Goal: Information Seeking & Learning: Find specific fact

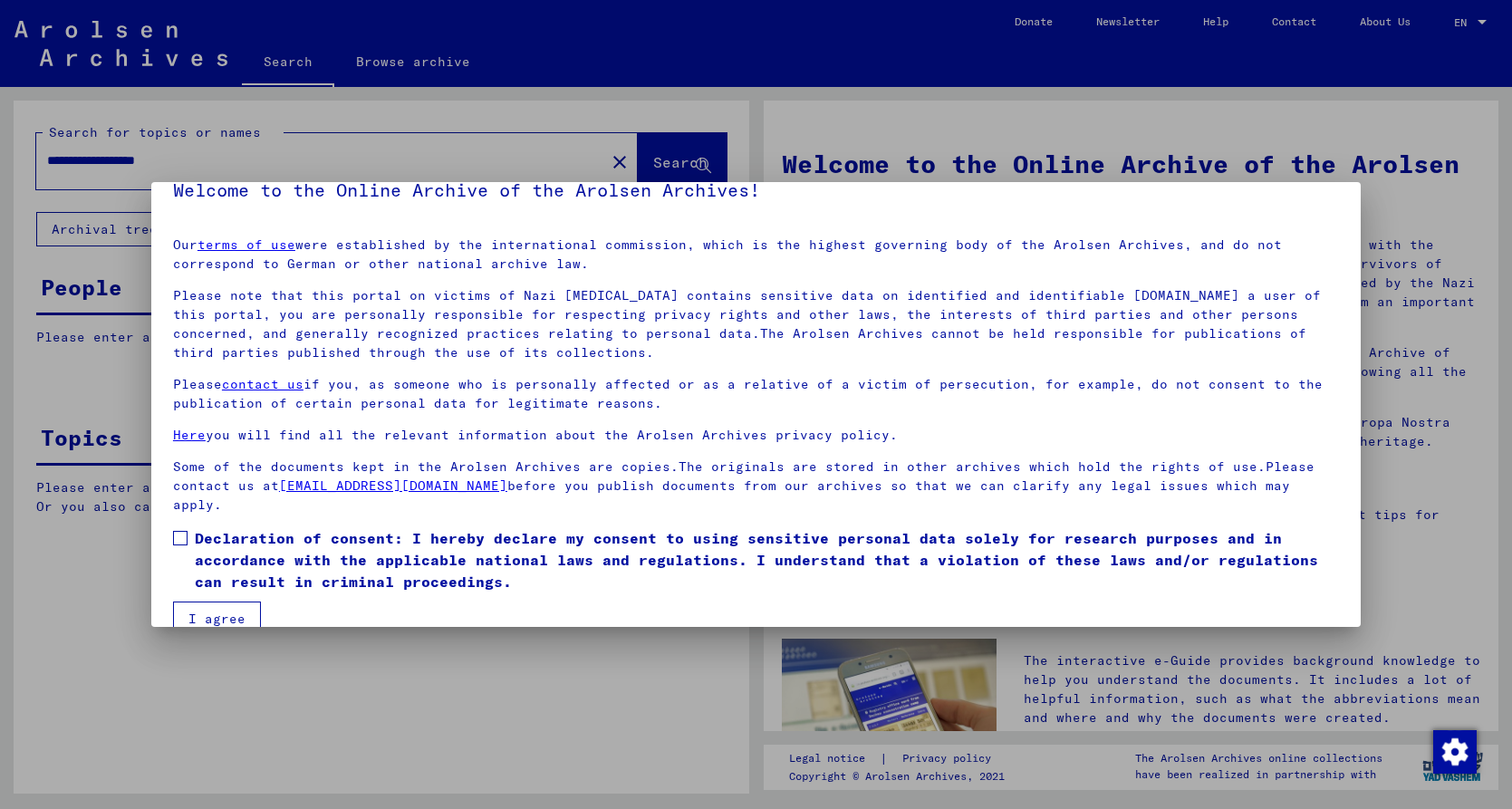
scroll to position [33, 0]
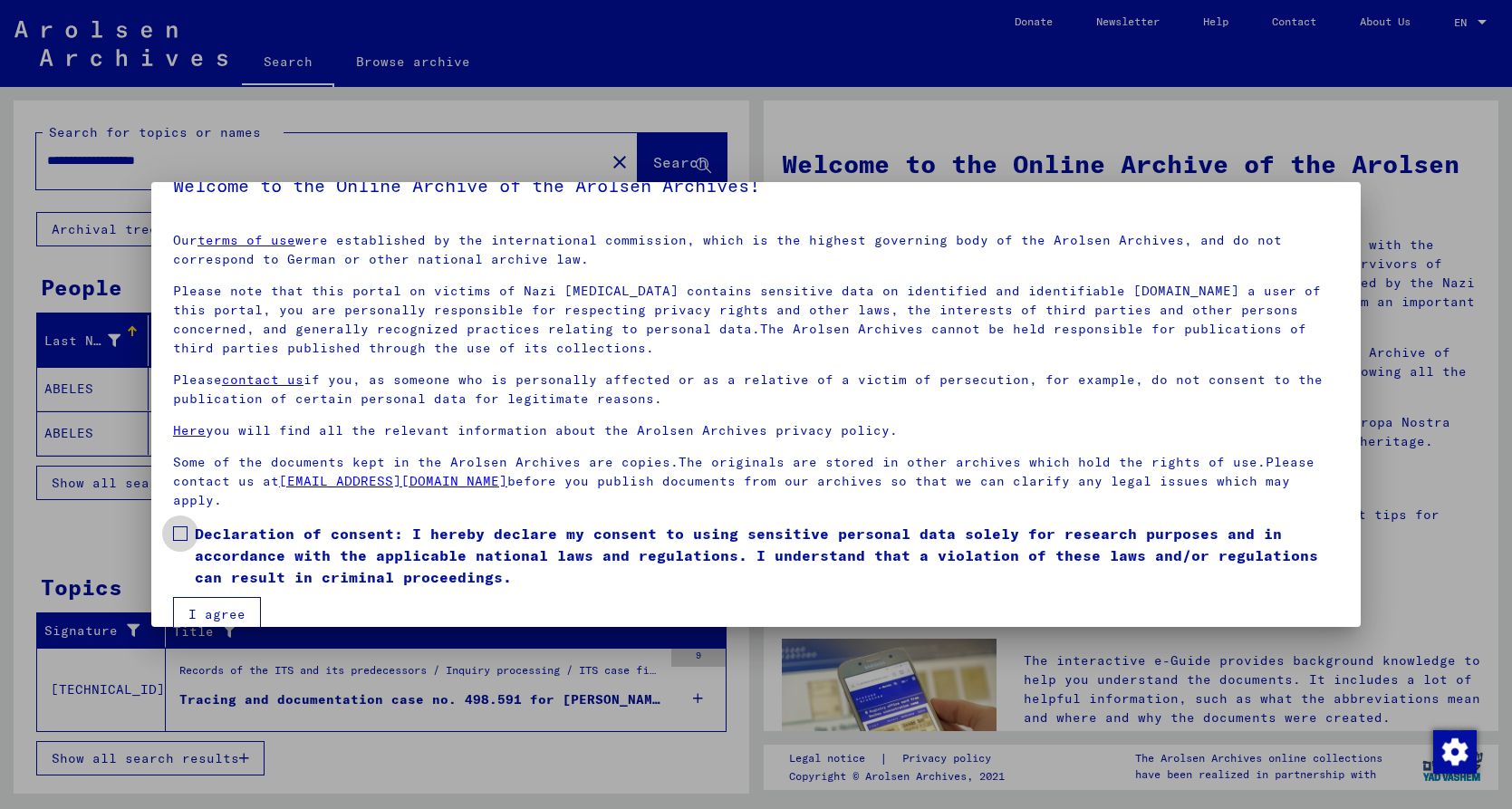
click at [184, 534] on label "Declaration of consent: I hereby declare my consent to using sensitive personal…" at bounding box center [756, 556] width 1167 height 66
click at [185, 530] on span at bounding box center [180, 533] width 15 height 15
click at [225, 618] on button "I agree" at bounding box center [216, 613] width 88 height 35
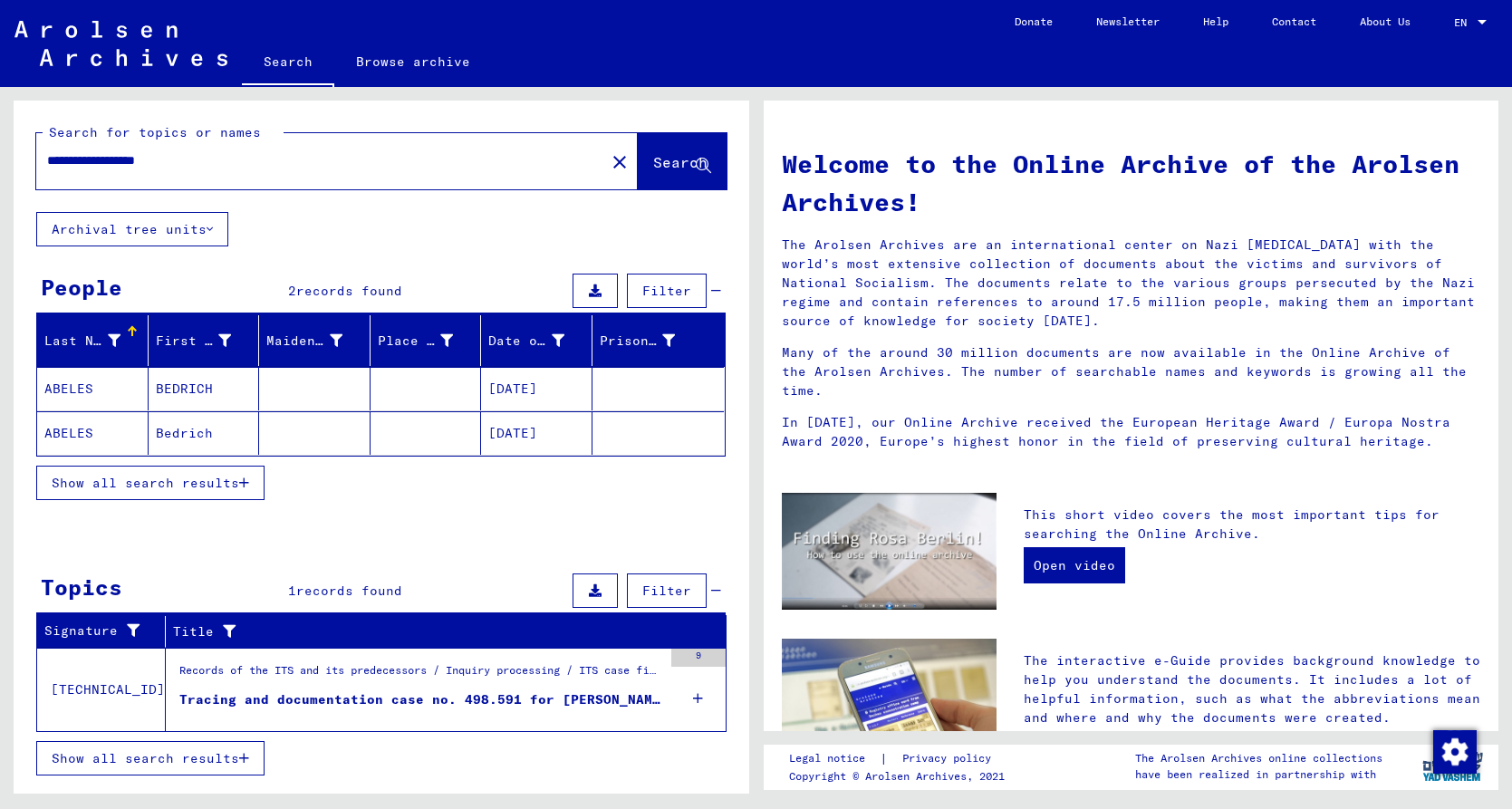
click at [185, 431] on mat-cell "Bedrich" at bounding box center [205, 433] width 111 height 44
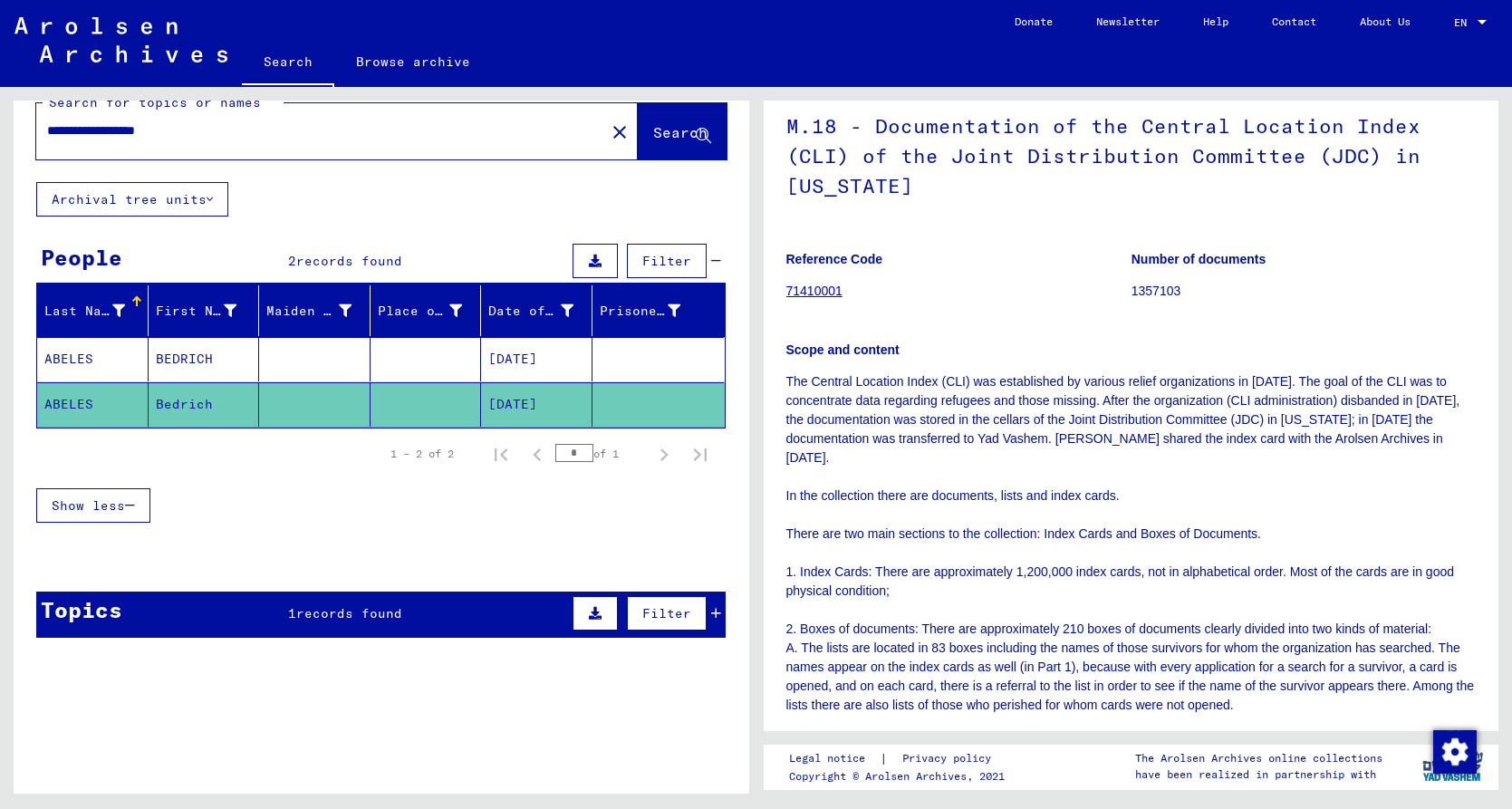
scroll to position [130, 0]
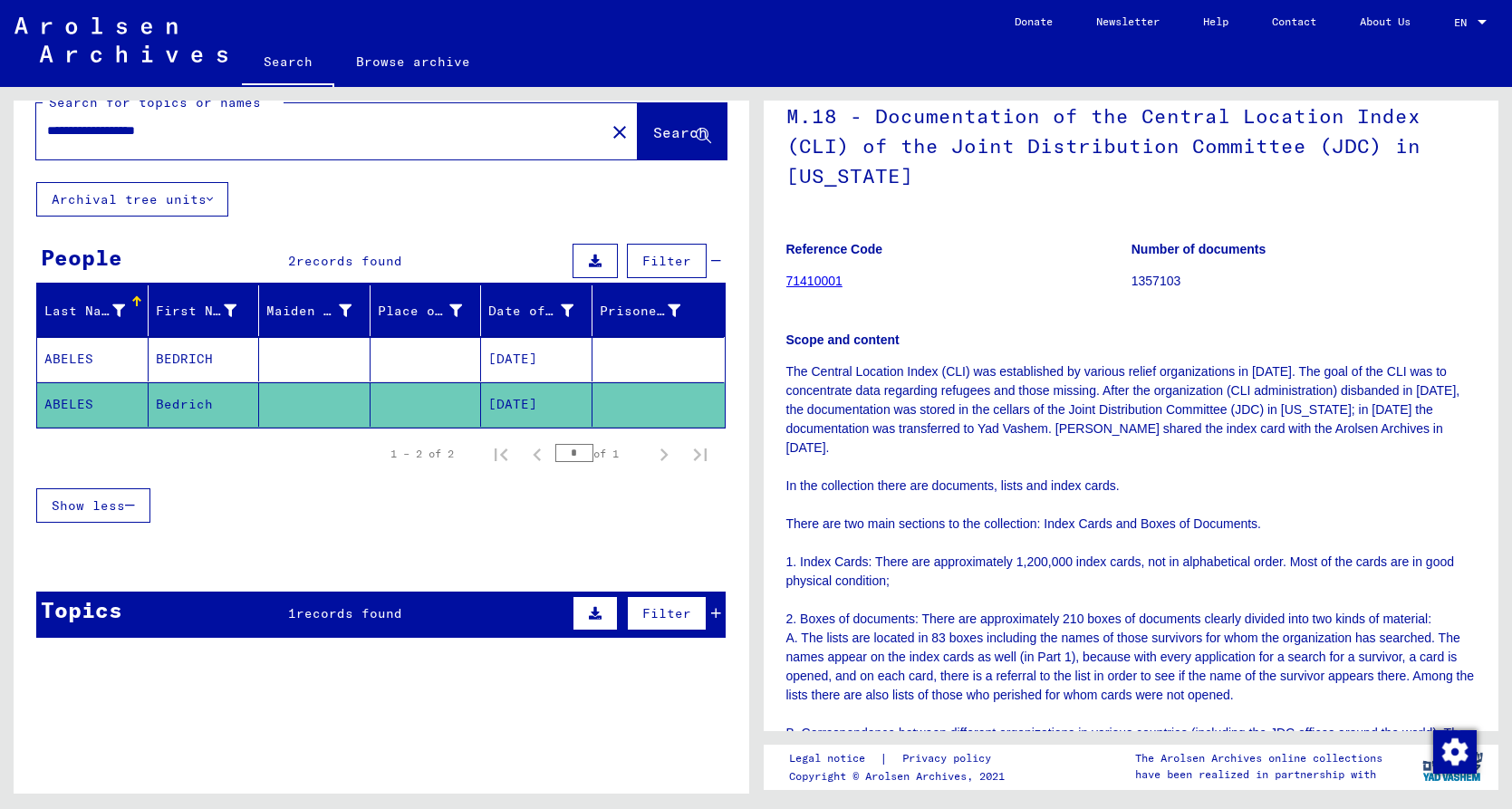
click at [517, 403] on mat-cell "[DATE]" at bounding box center [537, 404] width 111 height 45
click at [193, 357] on mat-cell "BEDRICH" at bounding box center [205, 358] width 111 height 45
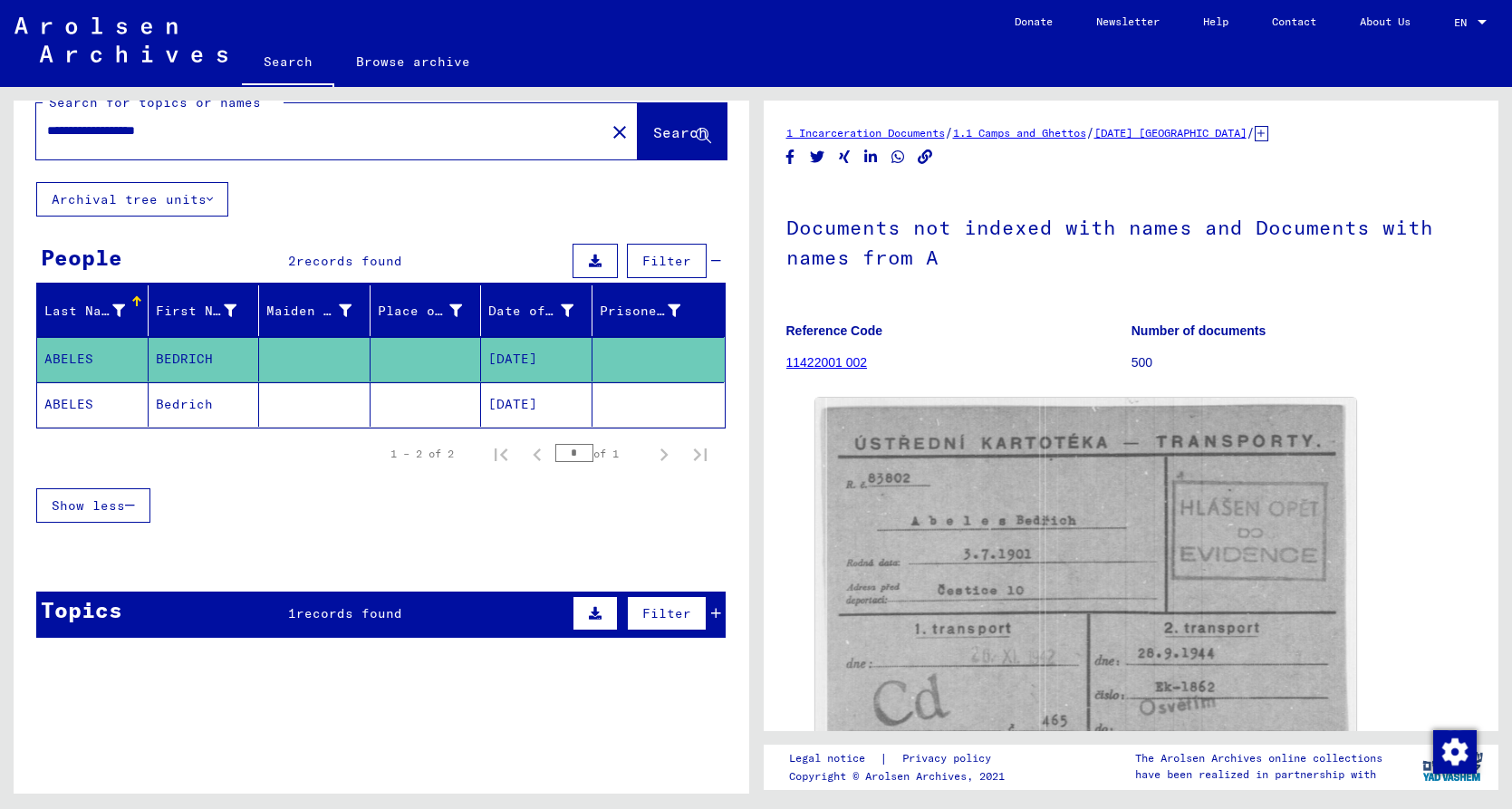
click at [176, 387] on mat-cell "Bedrich" at bounding box center [205, 404] width 111 height 45
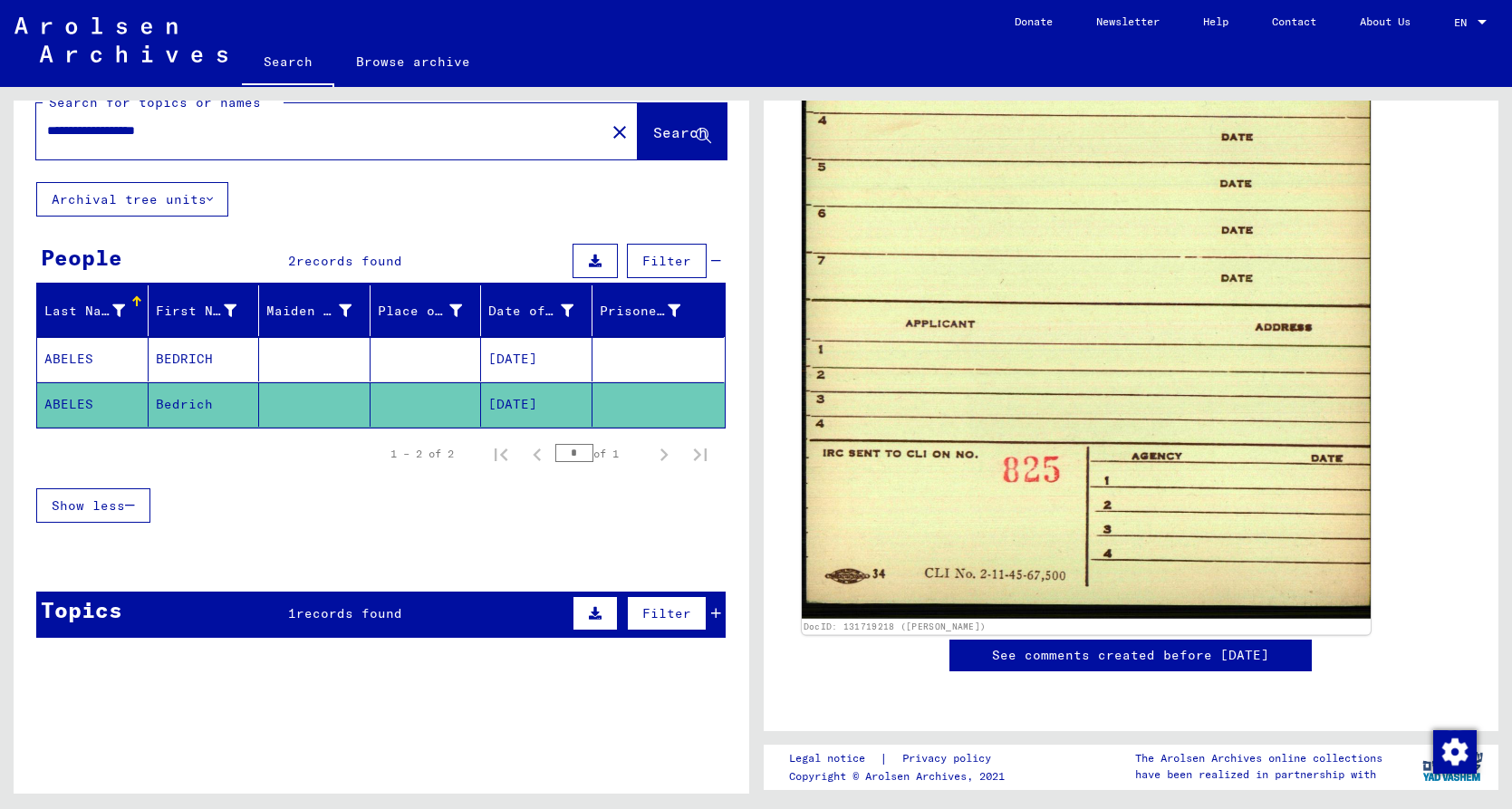
scroll to position [1467, 0]
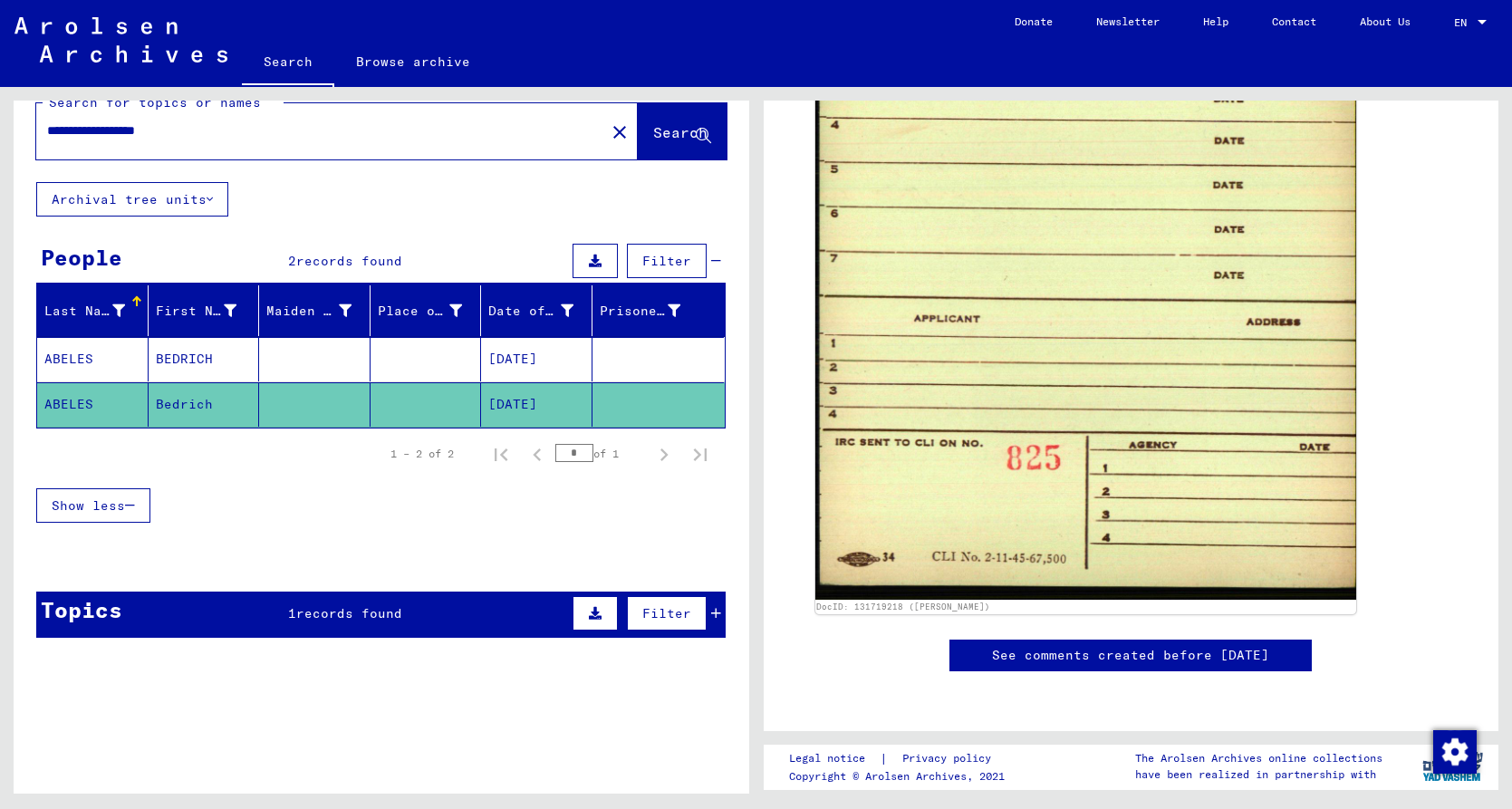
click at [359, 616] on span "records found" at bounding box center [348, 613] width 106 height 16
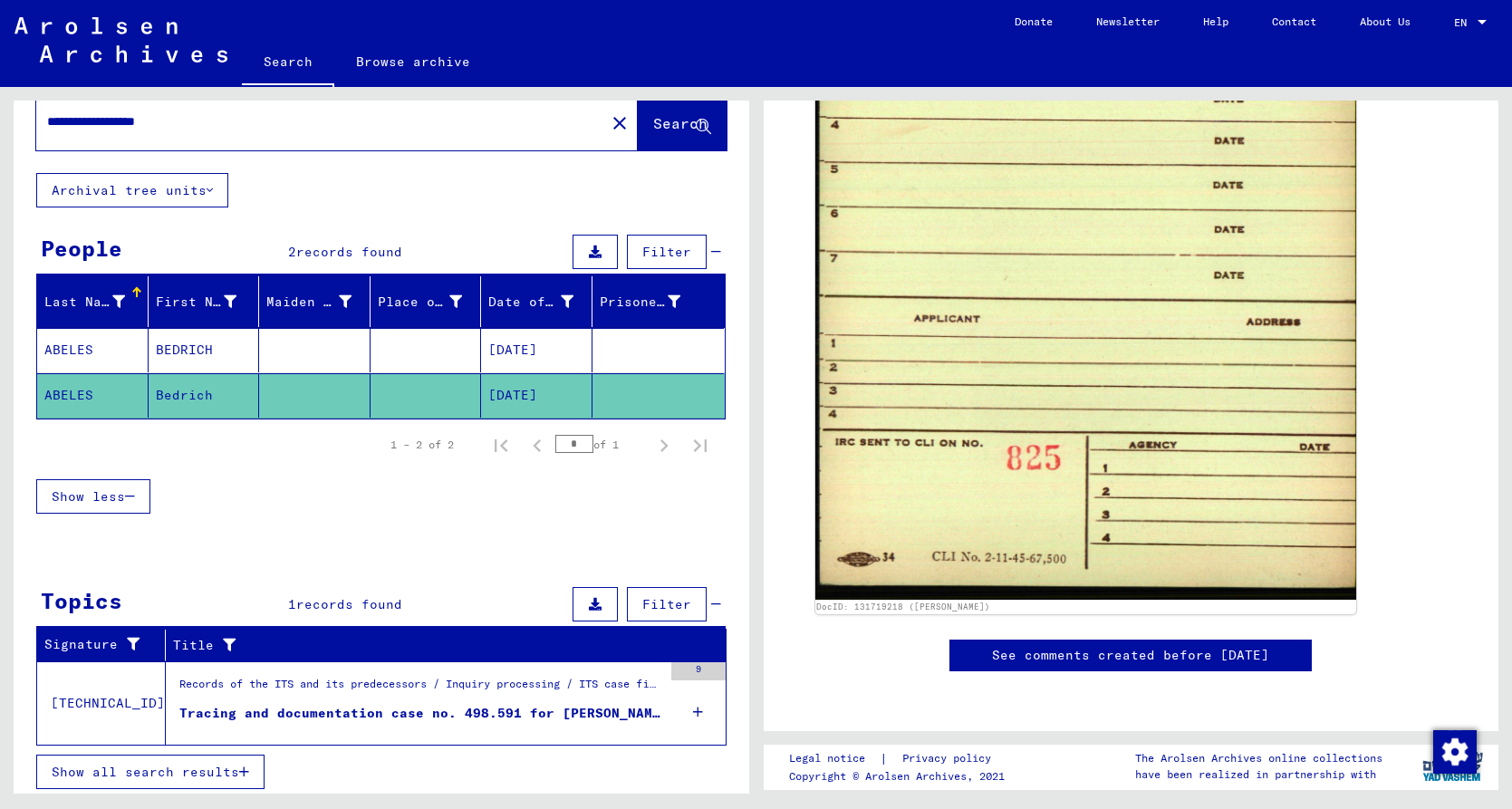
scroll to position [45, 0]
